Goal: Task Accomplishment & Management: Manage account settings

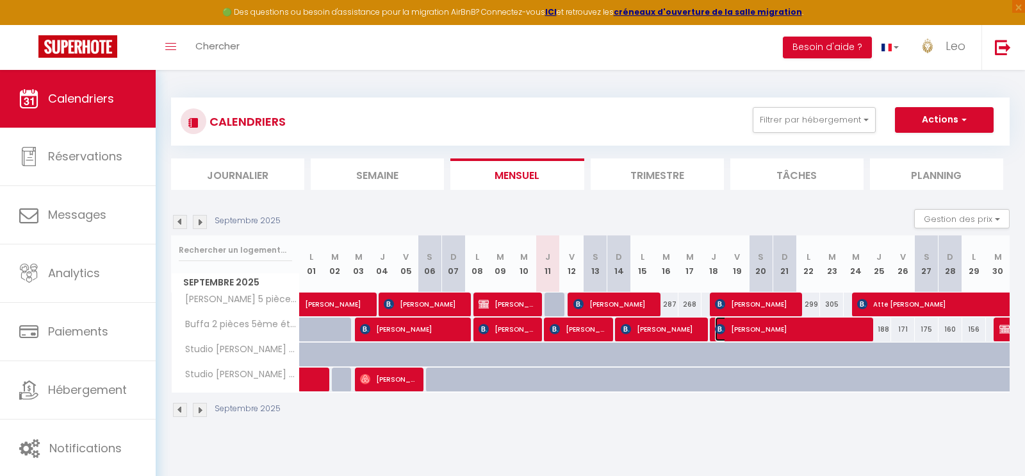
click at [773, 330] on span "[PERSON_NAME]" at bounding box center [790, 329] width 150 height 24
select select "OK"
select select "0"
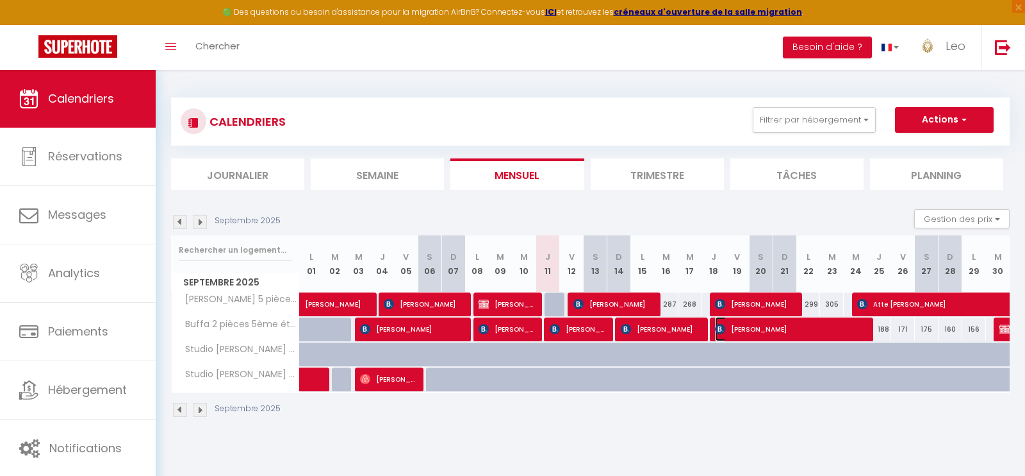
select select "1"
select select
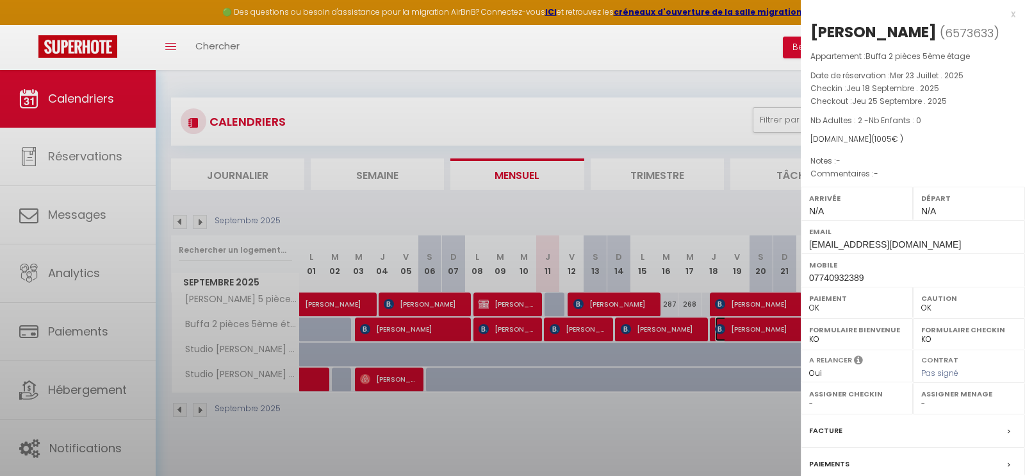
select select "18703"
select select "35354"
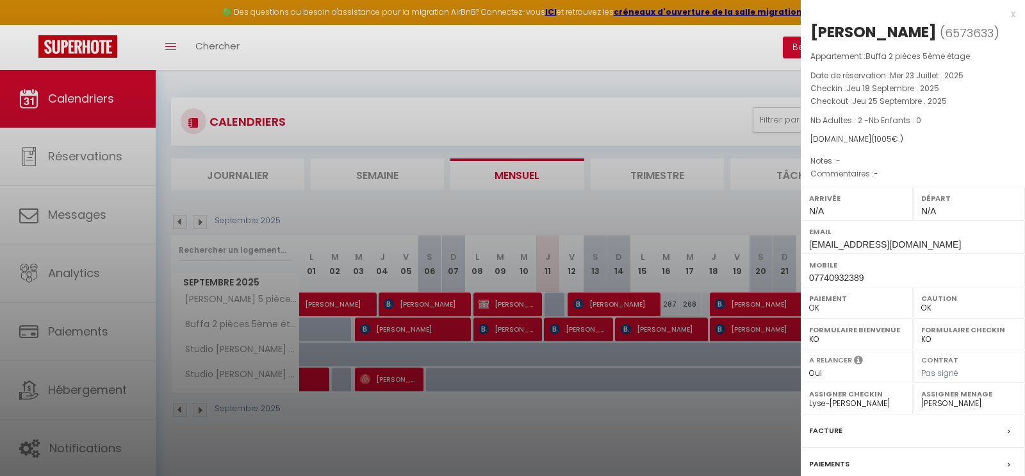
click at [750, 193] on div at bounding box center [512, 238] width 1025 height 476
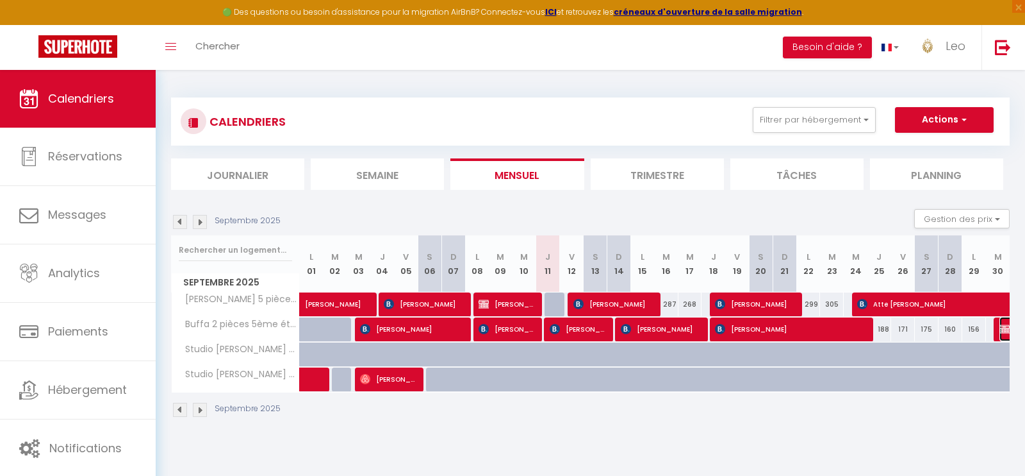
click at [1002, 330] on img at bounding box center [1005, 329] width 10 height 10
select select "KO"
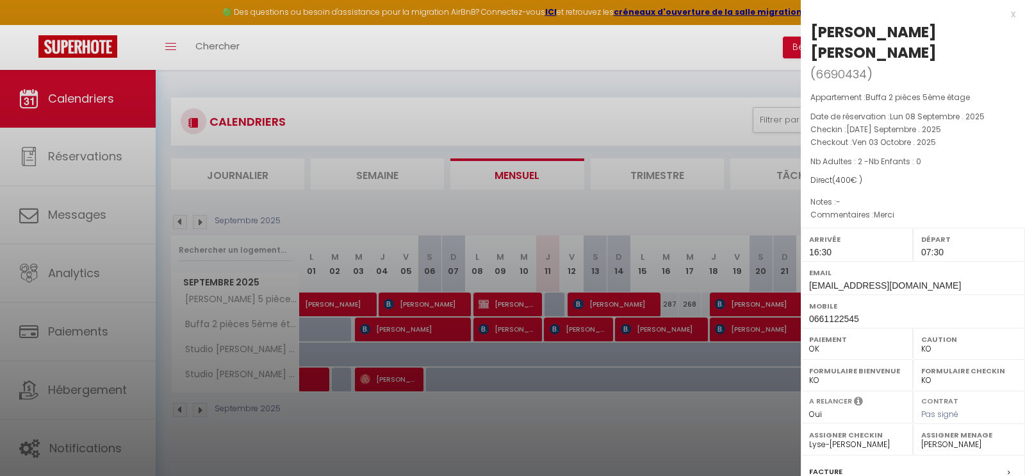
click at [1011, 15] on div "x" at bounding box center [908, 13] width 215 height 15
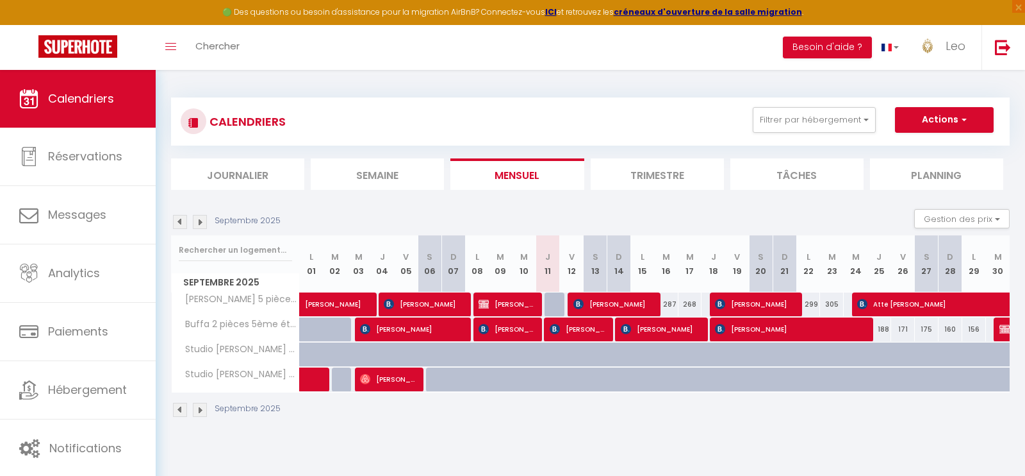
click at [200, 224] on img at bounding box center [200, 222] width 14 height 14
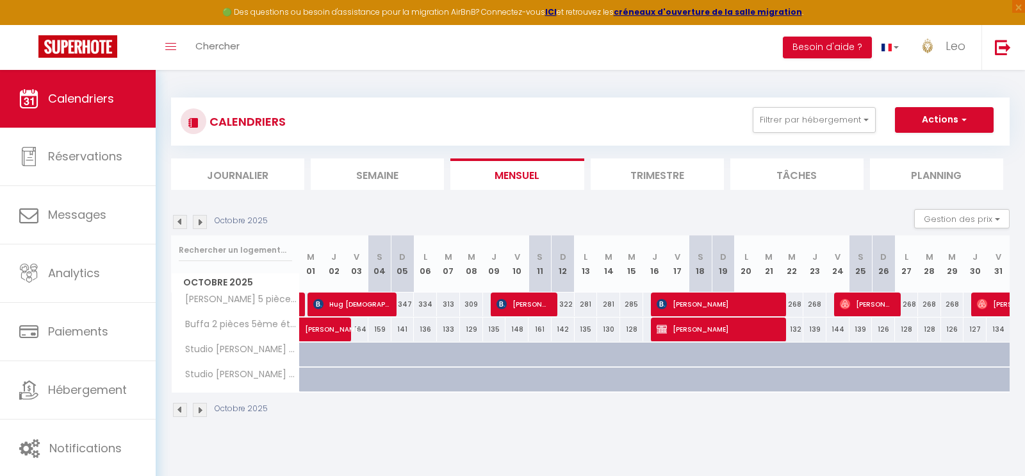
click at [179, 221] on img at bounding box center [180, 222] width 14 height 14
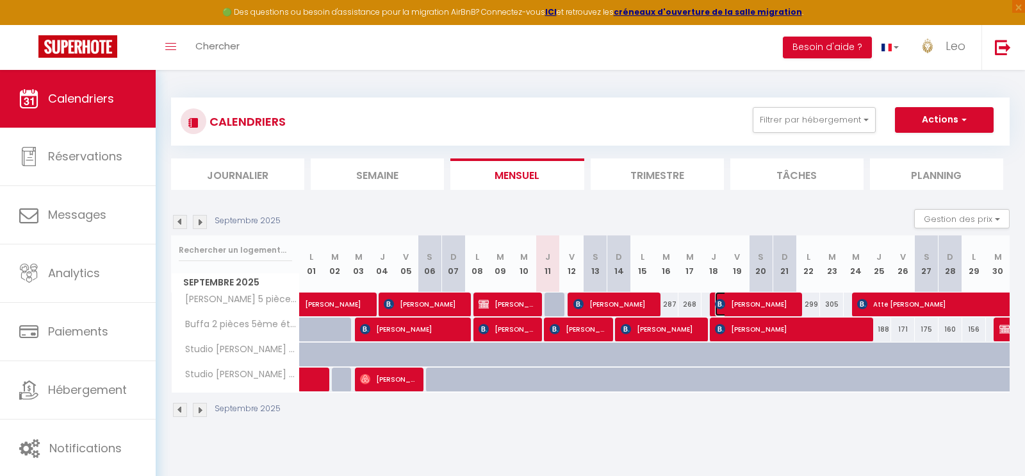
click at [766, 301] on span "[PERSON_NAME]" at bounding box center [754, 304] width 79 height 24
select select "OK"
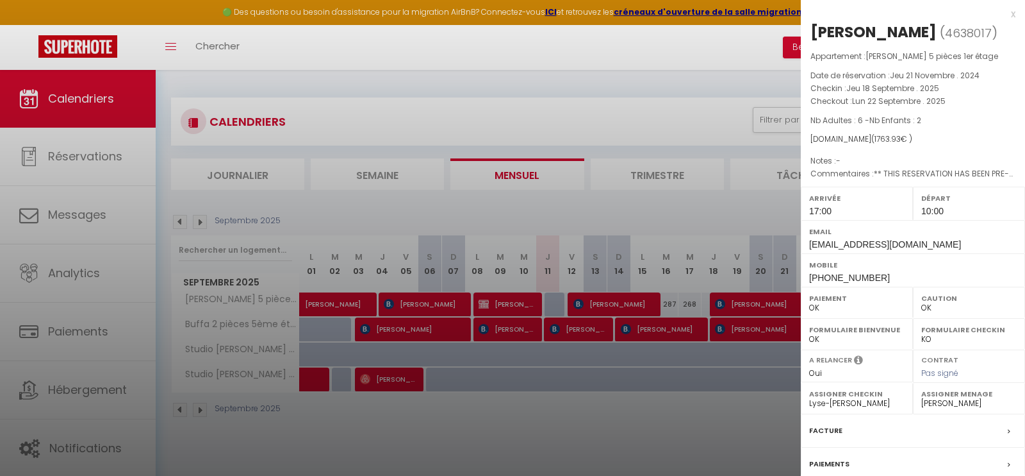
click at [729, 206] on div at bounding box center [512, 238] width 1025 height 476
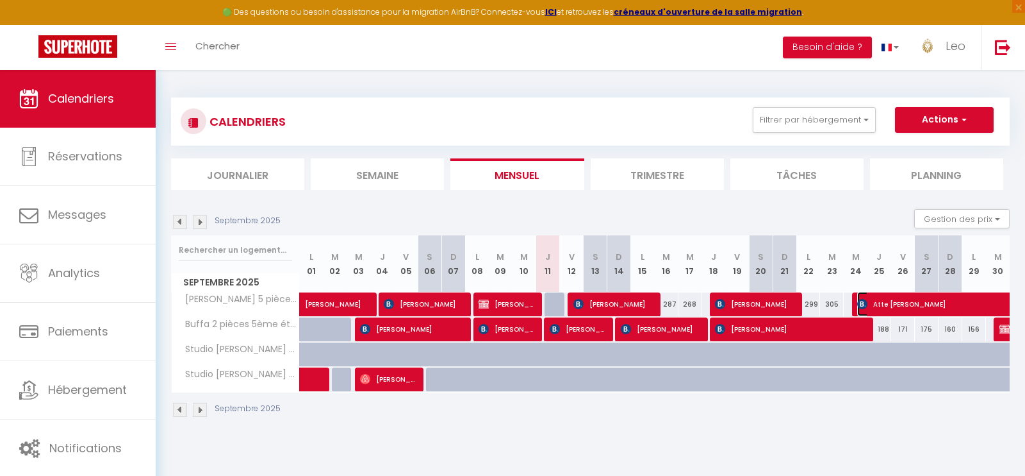
click at [885, 301] on span "Atte [PERSON_NAME]" at bounding box center [960, 304] width 206 height 24
select select "24481"
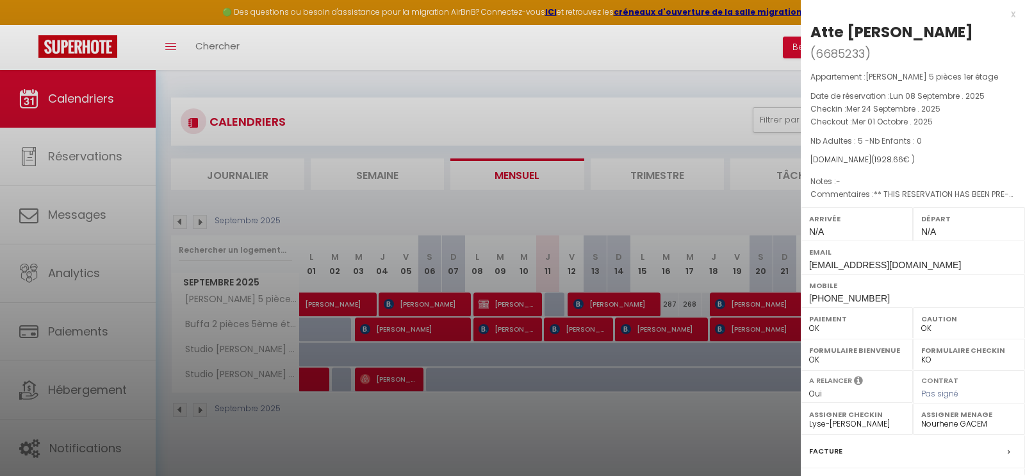
click at [736, 202] on div at bounding box center [512, 238] width 1025 height 476
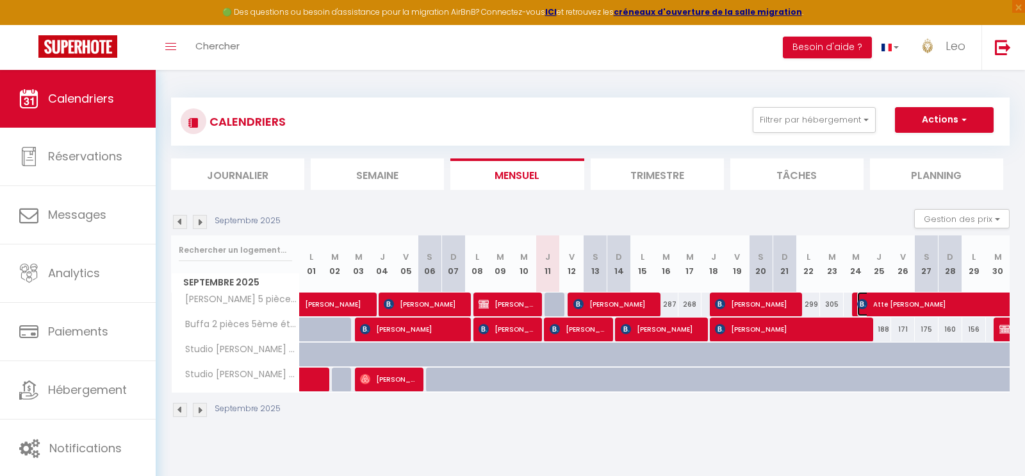
click at [904, 306] on span "Atte [PERSON_NAME]" at bounding box center [960, 304] width 206 height 24
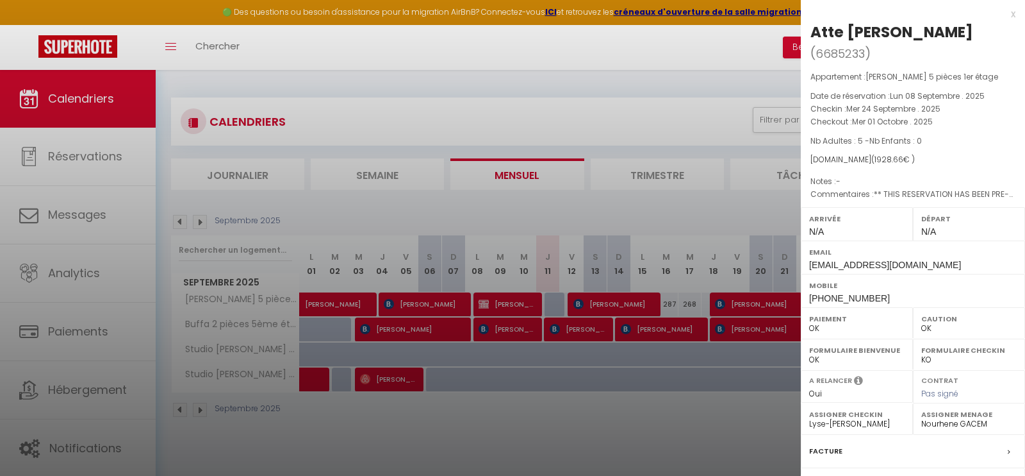
click at [1016, 12] on div "x Atte [PERSON_NAME] ( 6685233 ) Appartement : [PERSON_NAME] 5 pièces 1er étage…" at bounding box center [913, 309] width 224 height 618
click at [1011, 17] on div "x" at bounding box center [908, 13] width 215 height 15
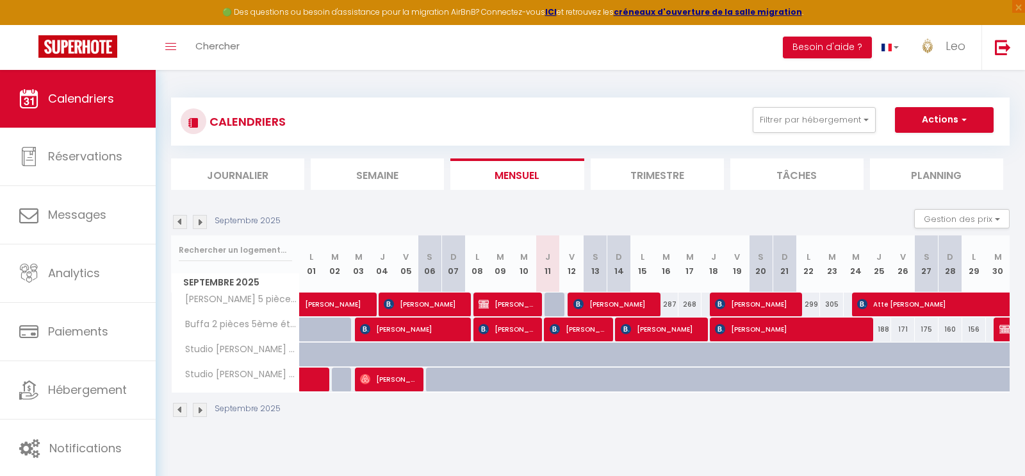
click at [202, 224] on img at bounding box center [200, 222] width 14 height 14
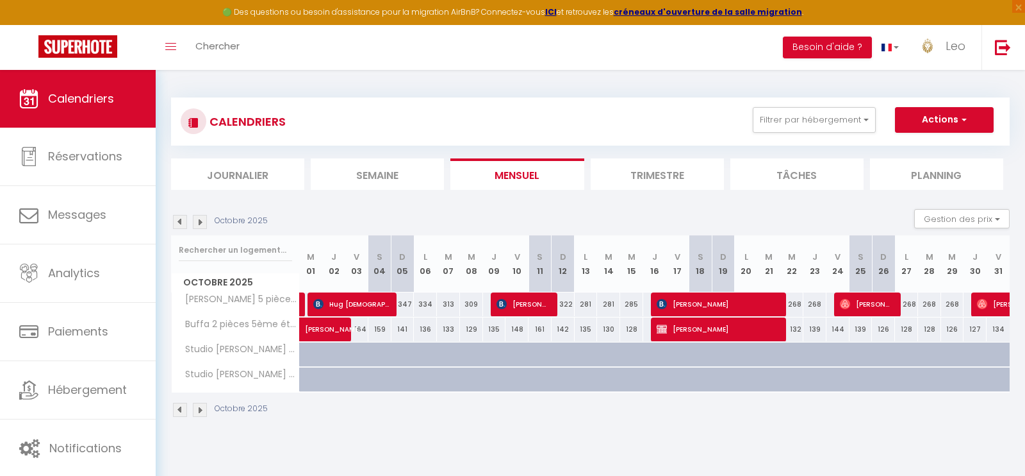
click at [408, 302] on div "347" at bounding box center [403, 304] width 23 height 24
type input "347"
type input "Dim 05 Octobre 2025"
type input "Lun 06 Octobre 2025"
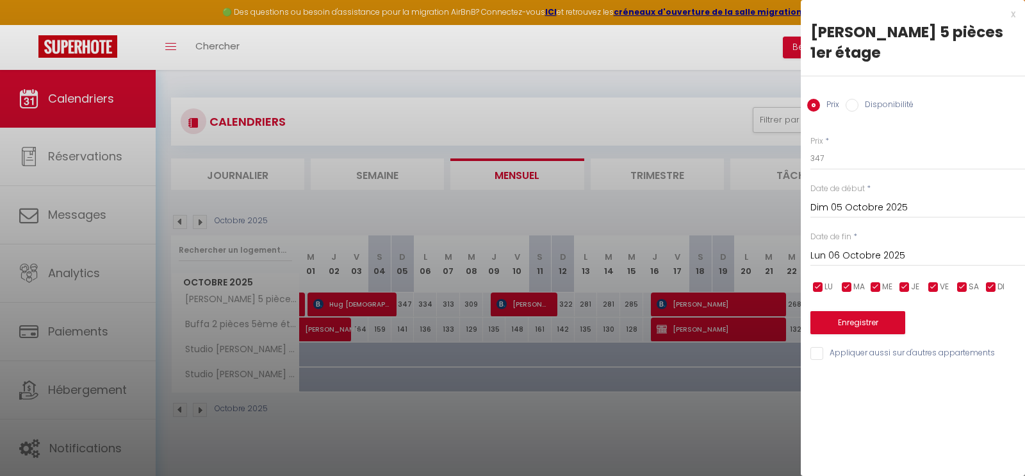
click at [870, 99] on label "Disponibilité" at bounding box center [886, 106] width 55 height 14
click at [859, 99] on input "Disponibilité" at bounding box center [852, 105] width 13 height 13
radio input "true"
radio input "false"
click at [843, 147] on select "Disponible Indisponible" at bounding box center [918, 159] width 215 height 24
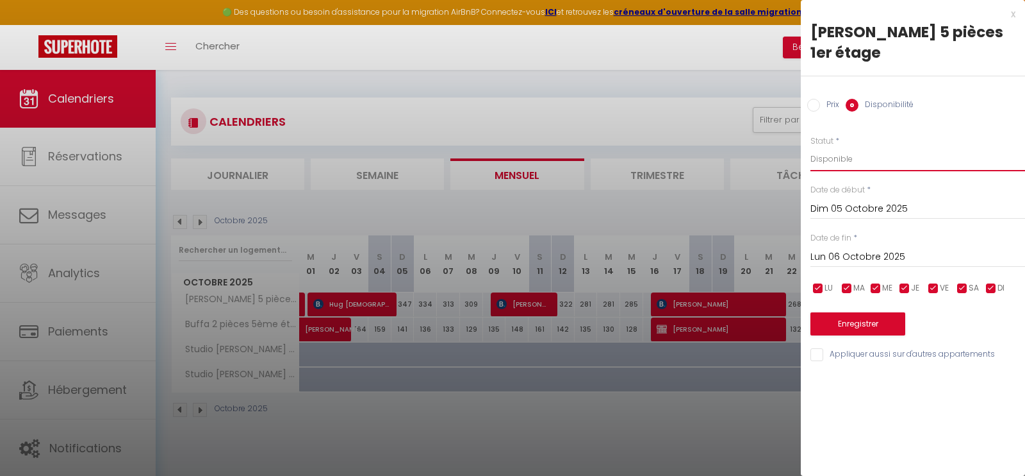
select select "0"
click at [811, 147] on select "Disponible Indisponible" at bounding box center [918, 159] width 215 height 24
click at [878, 312] on button "Enregistrer" at bounding box center [858, 323] width 95 height 23
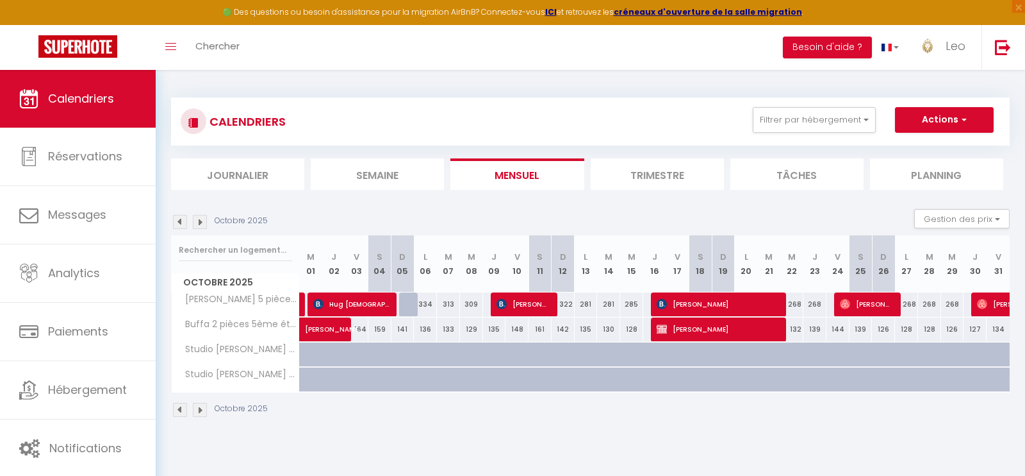
click at [181, 218] on img at bounding box center [180, 222] width 14 height 14
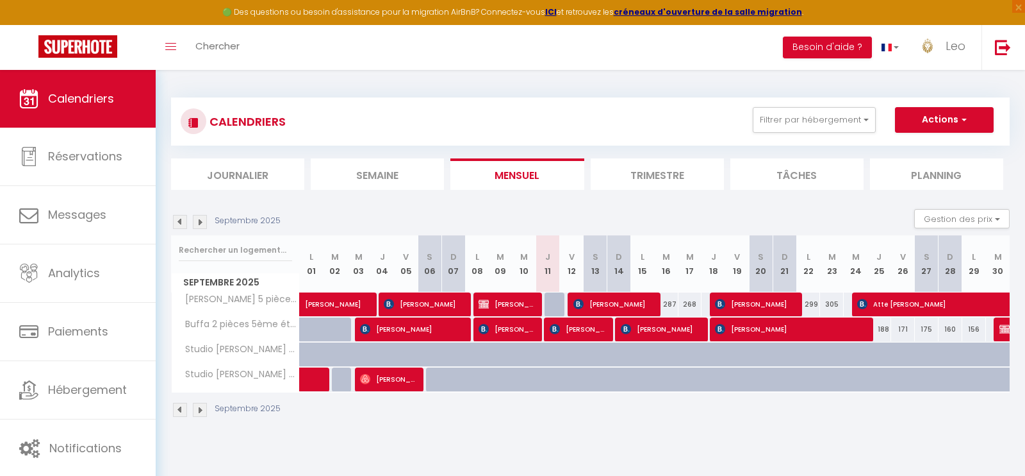
click at [198, 218] on img at bounding box center [200, 222] width 14 height 14
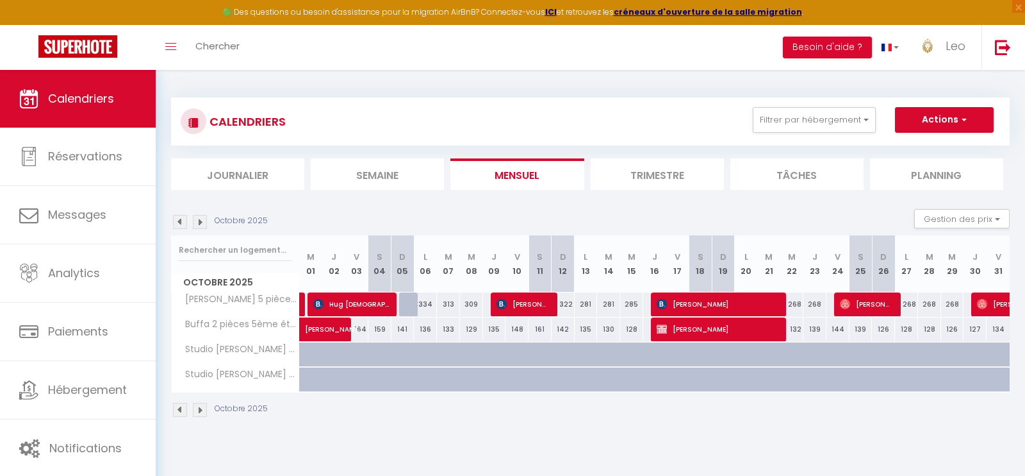
click at [183, 220] on img at bounding box center [180, 222] width 14 height 14
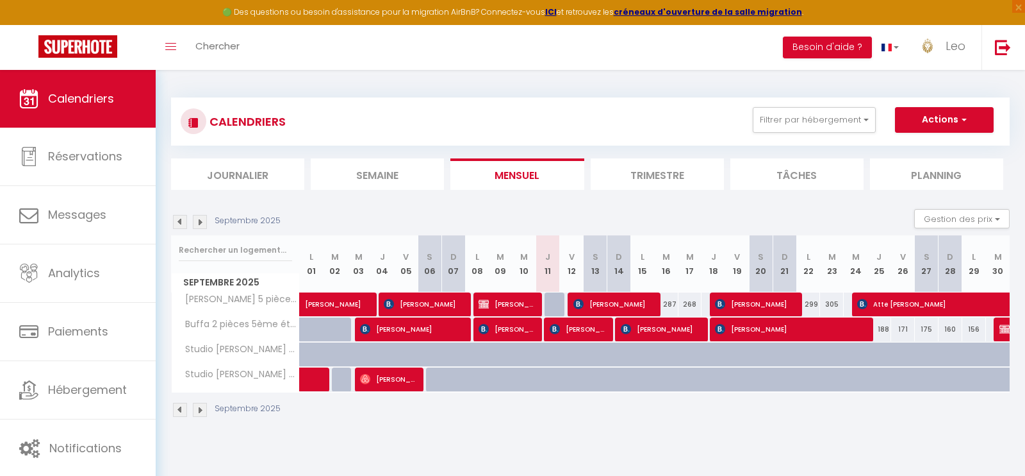
click at [809, 302] on div "299" at bounding box center [809, 304] width 24 height 24
select select "1"
type input "Lun 22 Septembre 2025"
type input "[DATE] Septembre 2025"
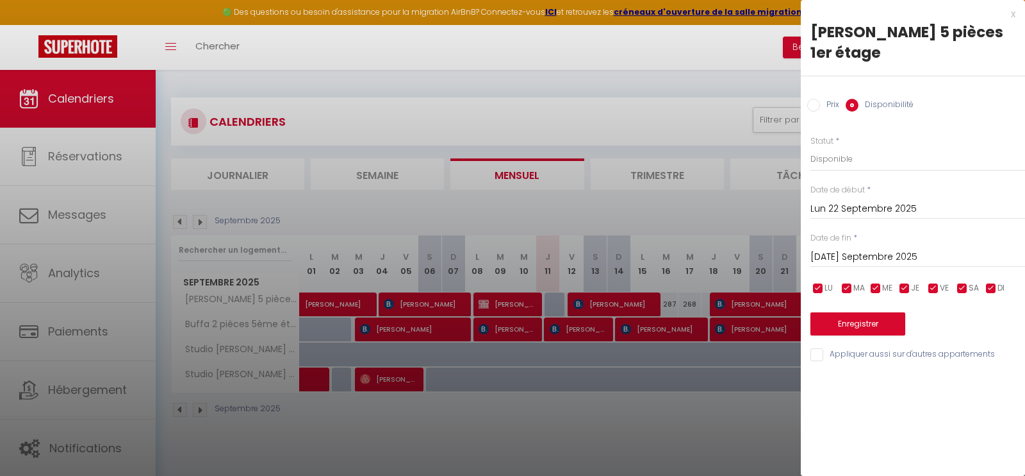
click at [1012, 15] on div "x" at bounding box center [908, 13] width 215 height 15
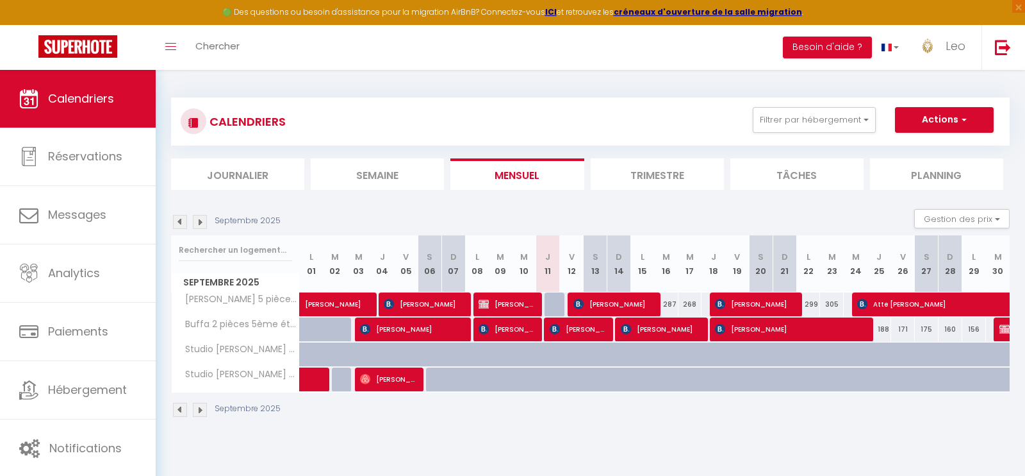
click at [815, 302] on div "299" at bounding box center [809, 304] width 24 height 24
select select "1"
type input "Lun 22 Septembre 2025"
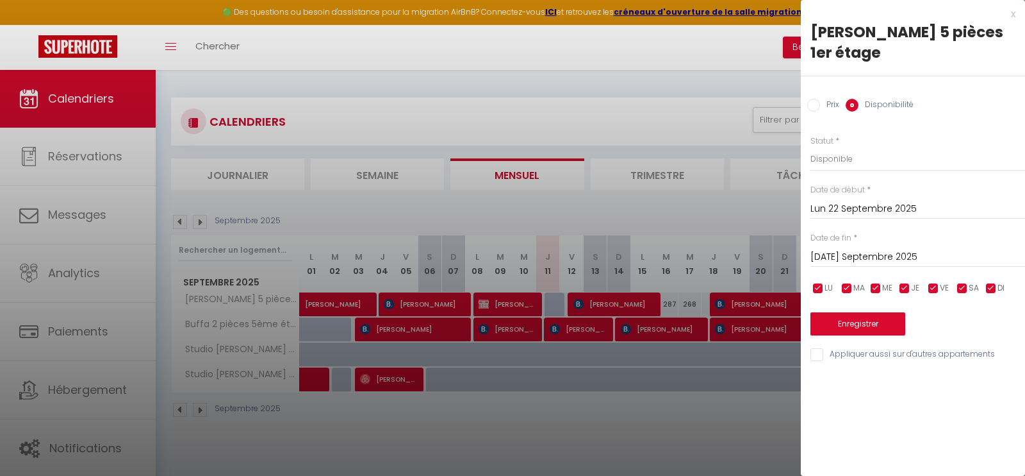
click at [841, 249] on input "[DATE] Septembre 2025" at bounding box center [918, 257] width 215 height 17
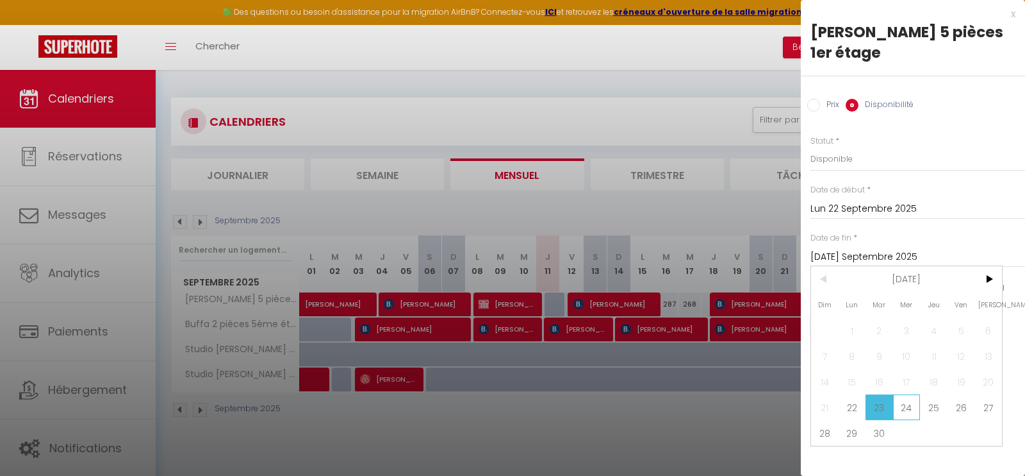
click at [906, 394] on span "24" at bounding box center [907, 407] width 28 height 26
type input "Mer 24 Septembre 2025"
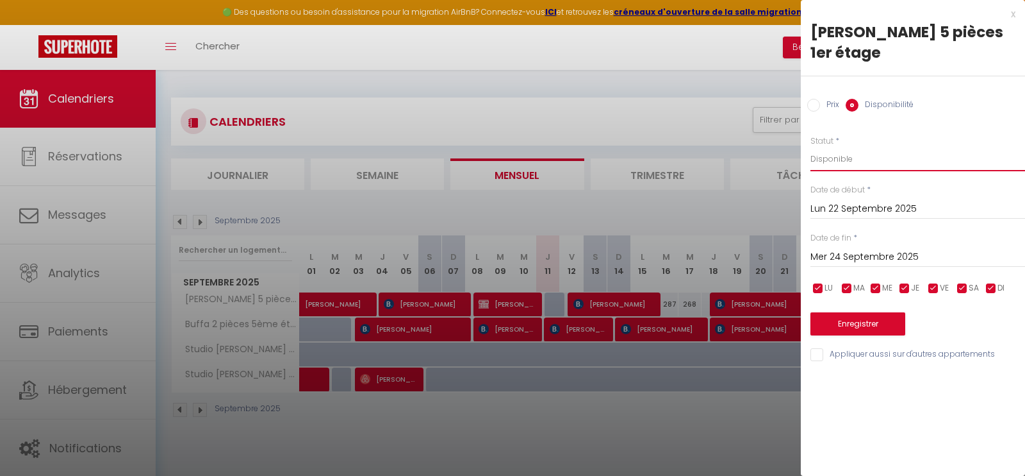
click at [839, 147] on select "Disponible Indisponible" at bounding box center [918, 159] width 215 height 24
select select "0"
click at [811, 147] on select "Disponible Indisponible" at bounding box center [918, 159] width 215 height 24
click at [848, 312] on button "Enregistrer" at bounding box center [858, 323] width 95 height 23
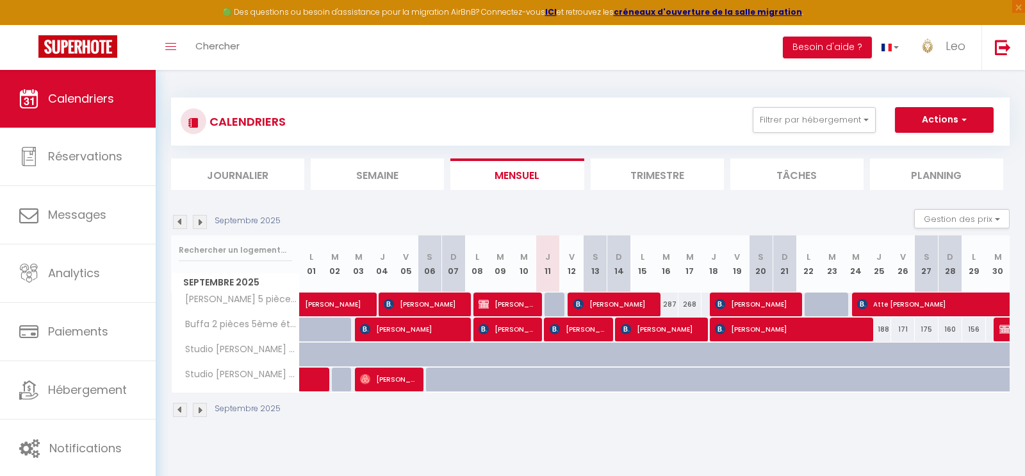
click at [206, 220] on img at bounding box center [200, 222] width 14 height 14
select select "0"
select select "18703"
select select "24481"
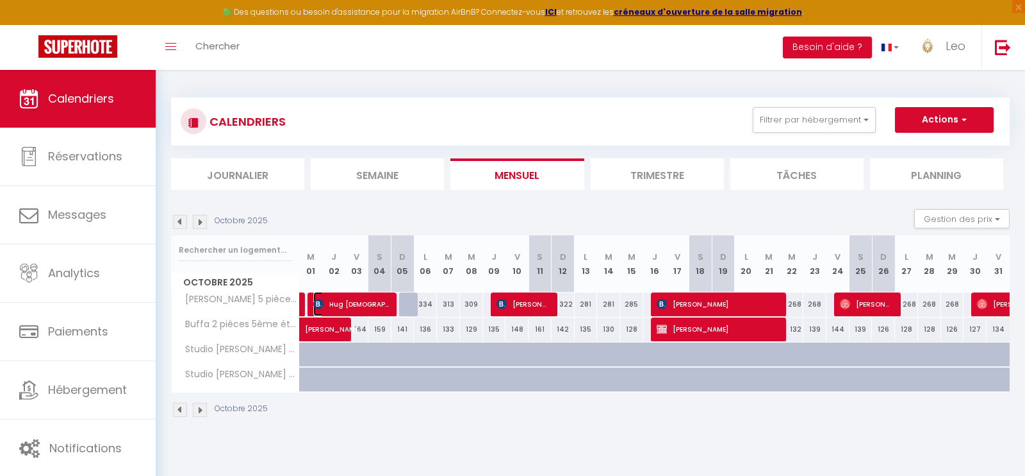
click at [345, 302] on span "Hug [DEMOGRAPHIC_DATA]" at bounding box center [351, 304] width 77 height 24
